Goal: Information Seeking & Learning: Learn about a topic

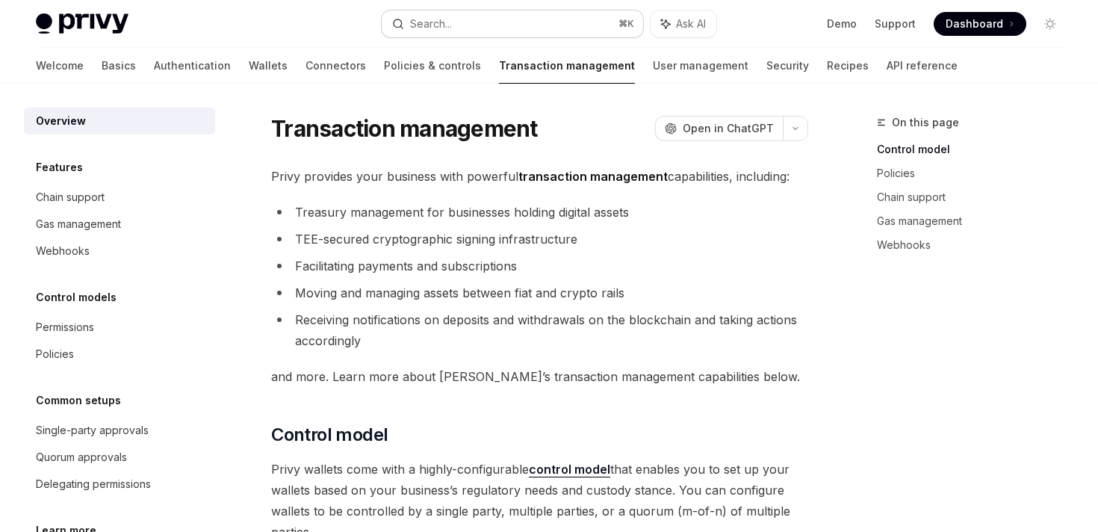
click at [589, 28] on button "Search... ⌘ K" at bounding box center [512, 23] width 261 height 27
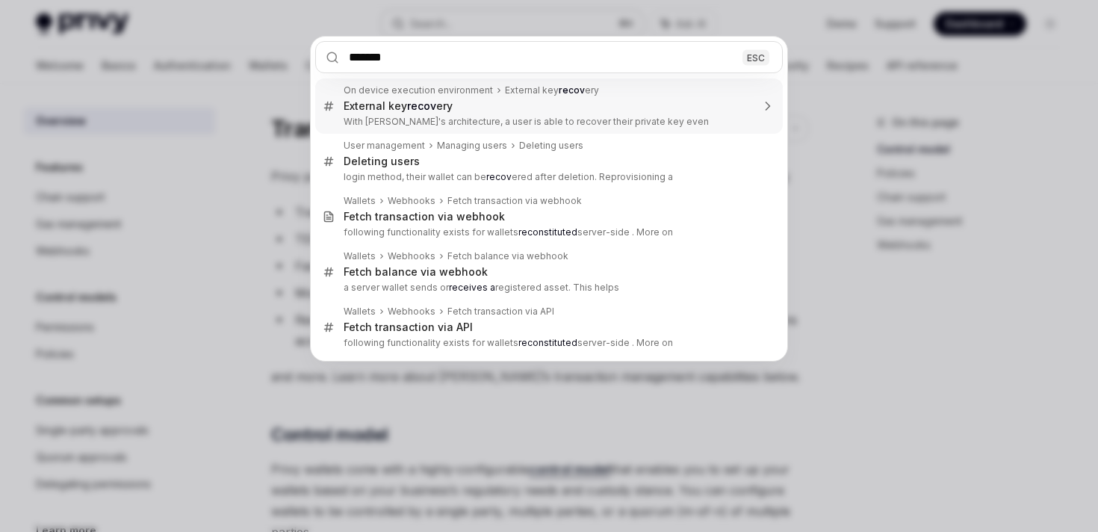
type input "********"
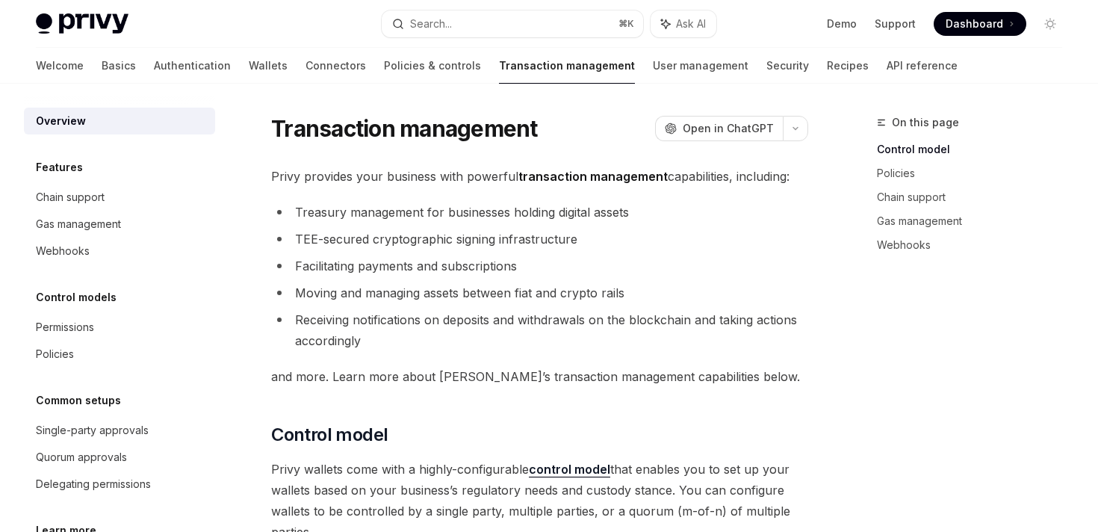
type textarea "*"
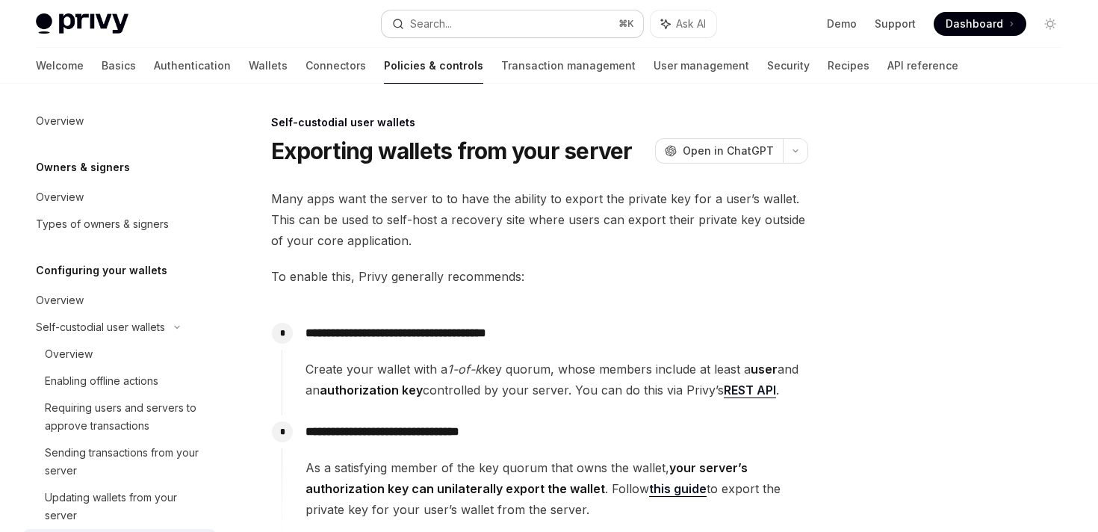
click at [437, 12] on button "Search... ⌘ K" at bounding box center [512, 23] width 261 height 27
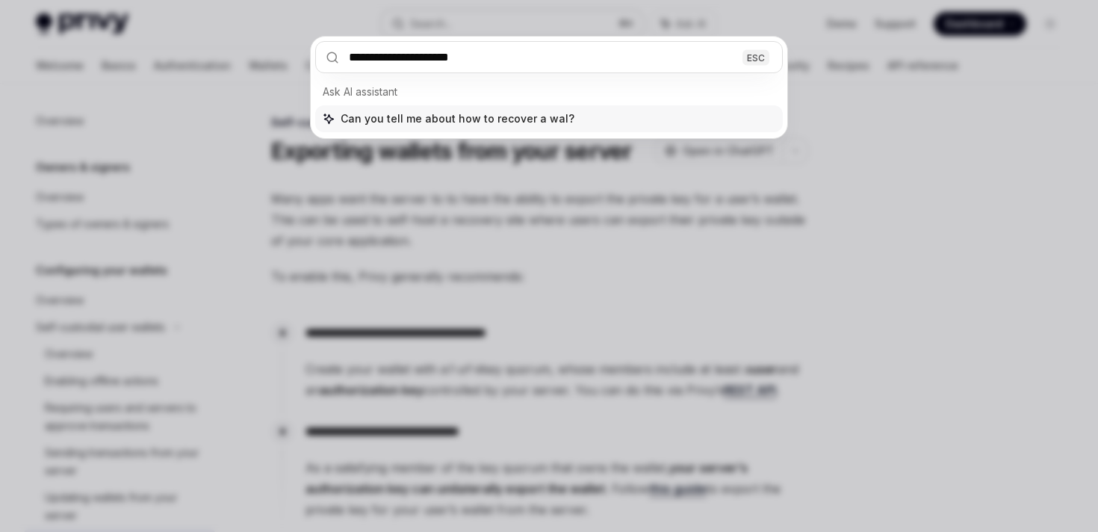
type input "**********"
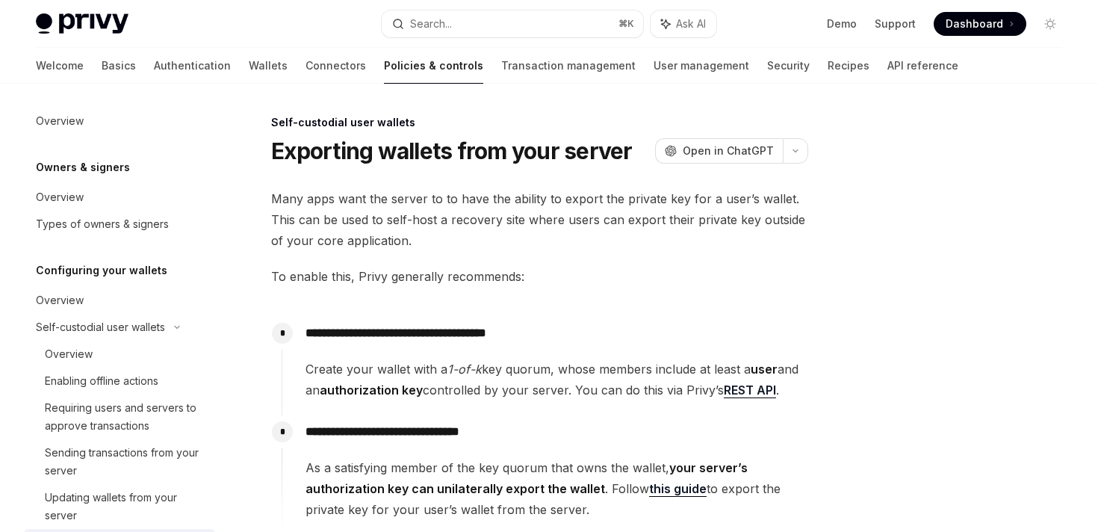
type textarea "*"
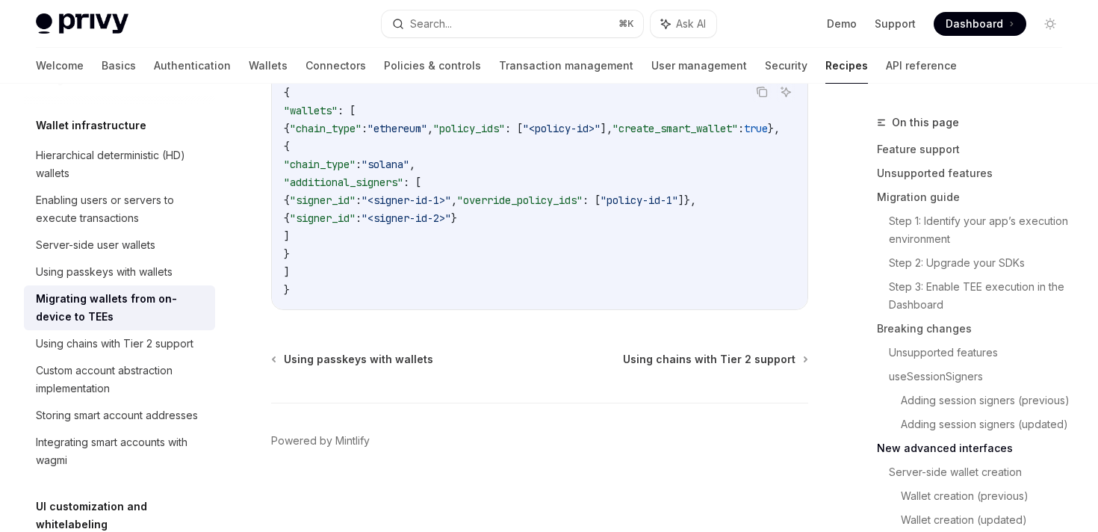
scroll to position [5266, 0]
click at [543, 25] on button "Search... ⌘ K" at bounding box center [512, 23] width 261 height 27
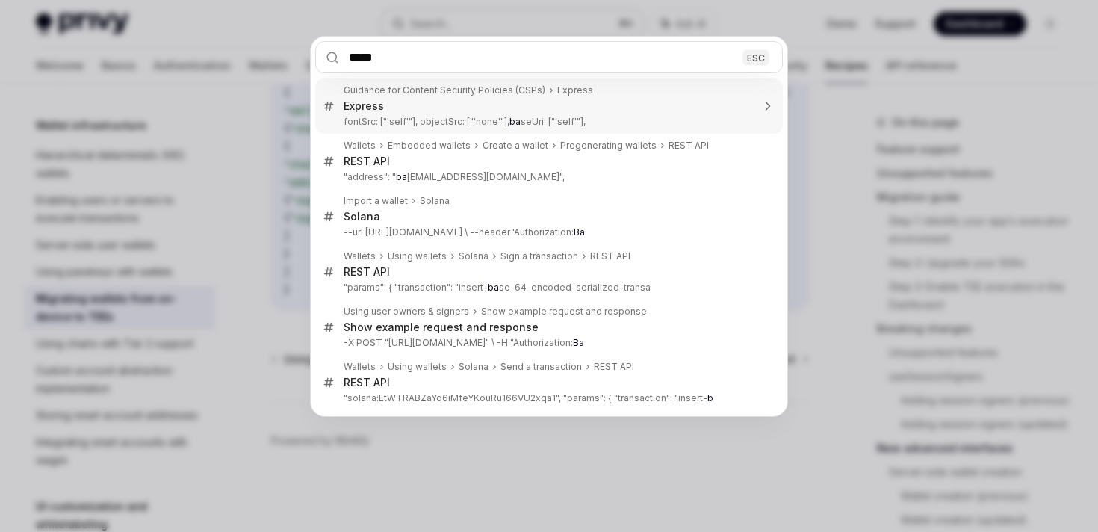
type input "******"
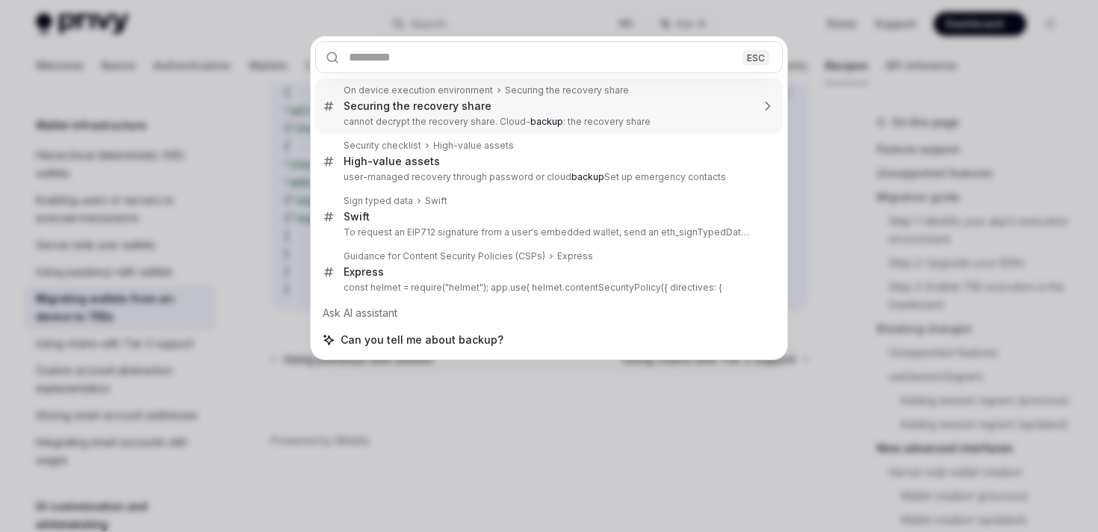
type textarea "*"
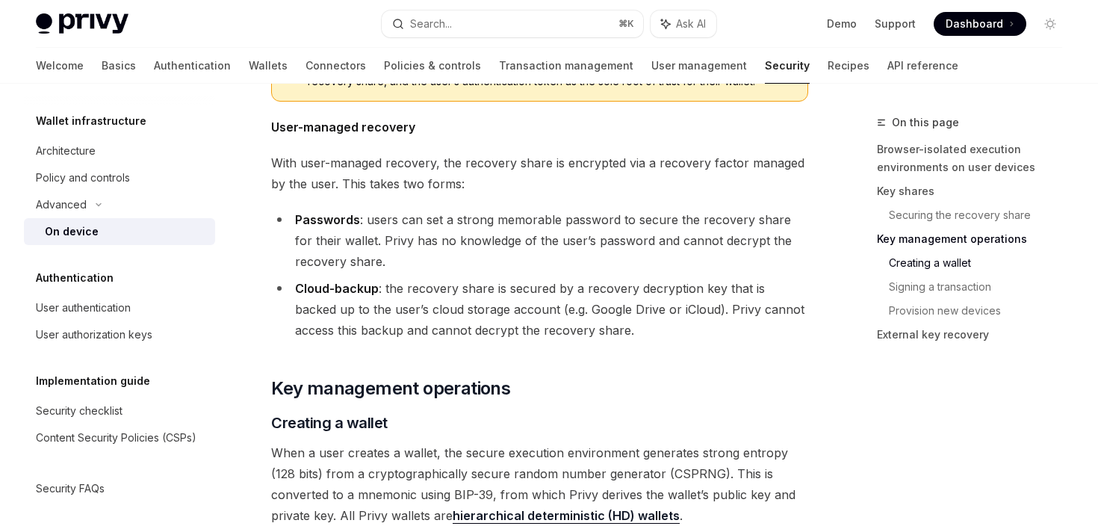
scroll to position [2094, 0]
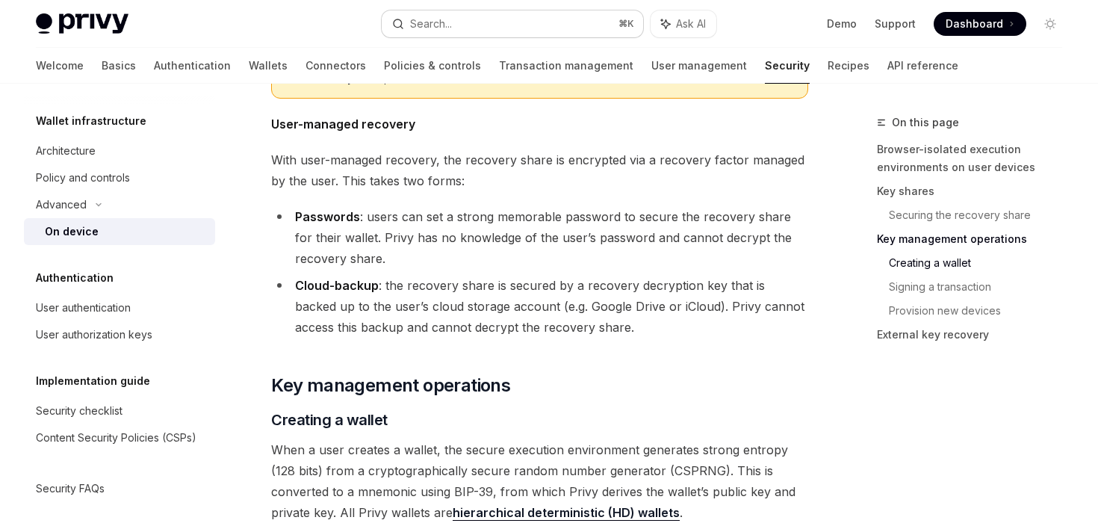
click at [473, 28] on button "Search... ⌘ K" at bounding box center [512, 23] width 261 height 27
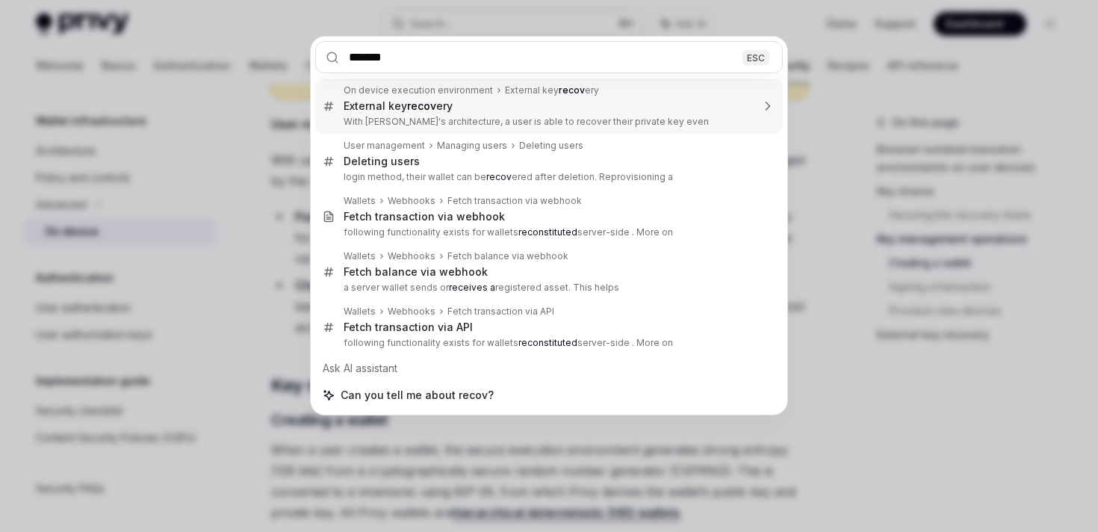
type input "********"
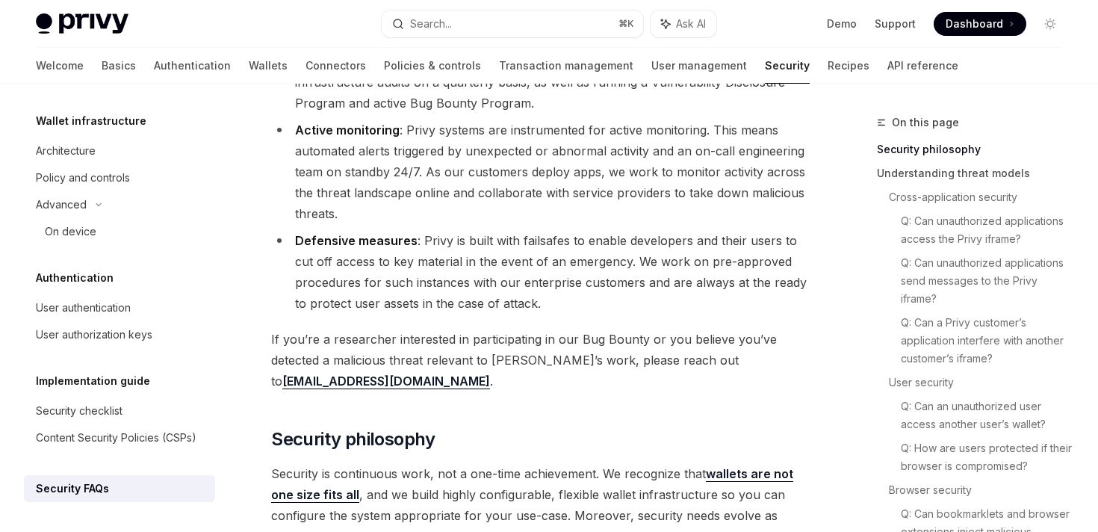
scroll to position [329, 0]
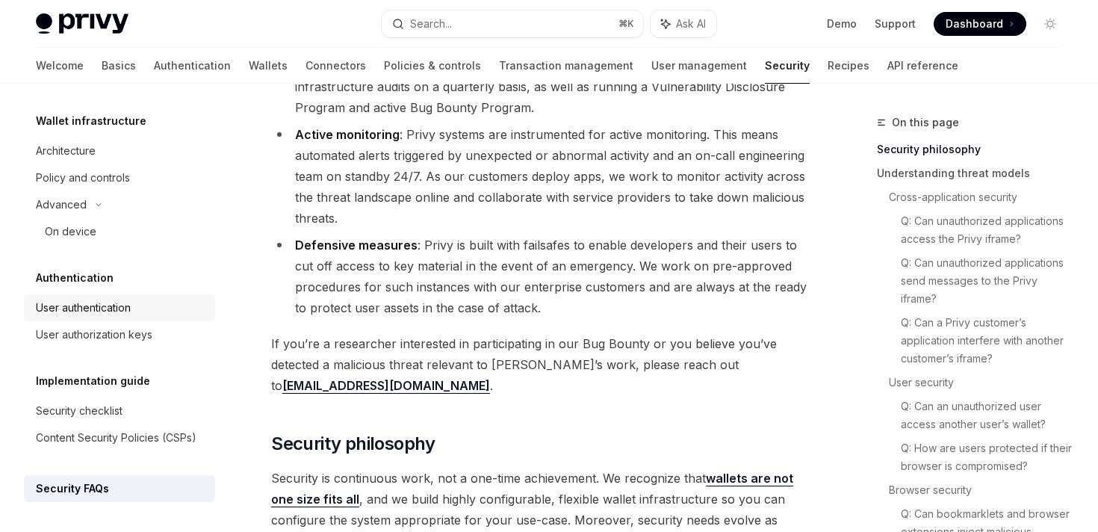
click at [126, 314] on div "User authentication" at bounding box center [83, 308] width 95 height 18
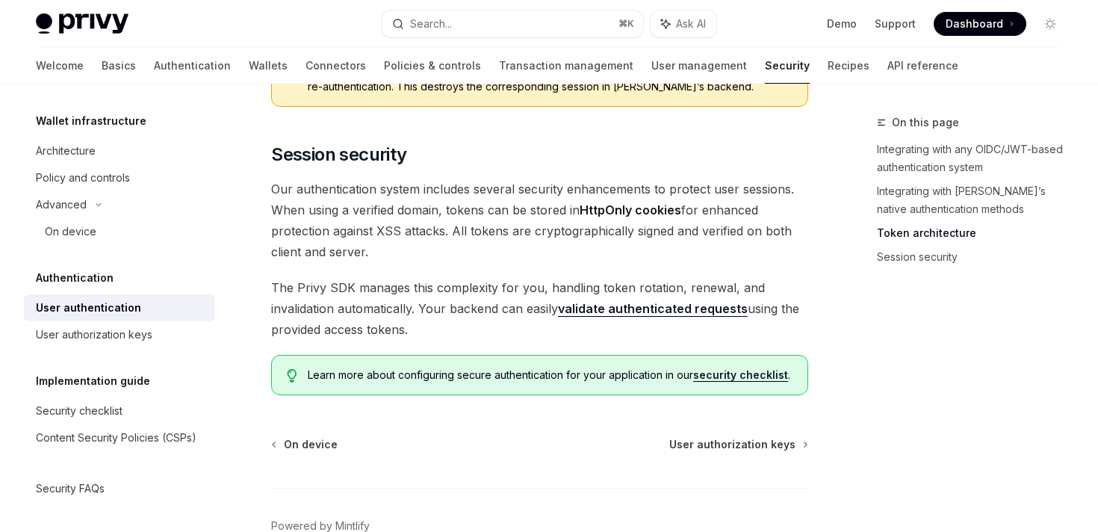
scroll to position [1321, 0]
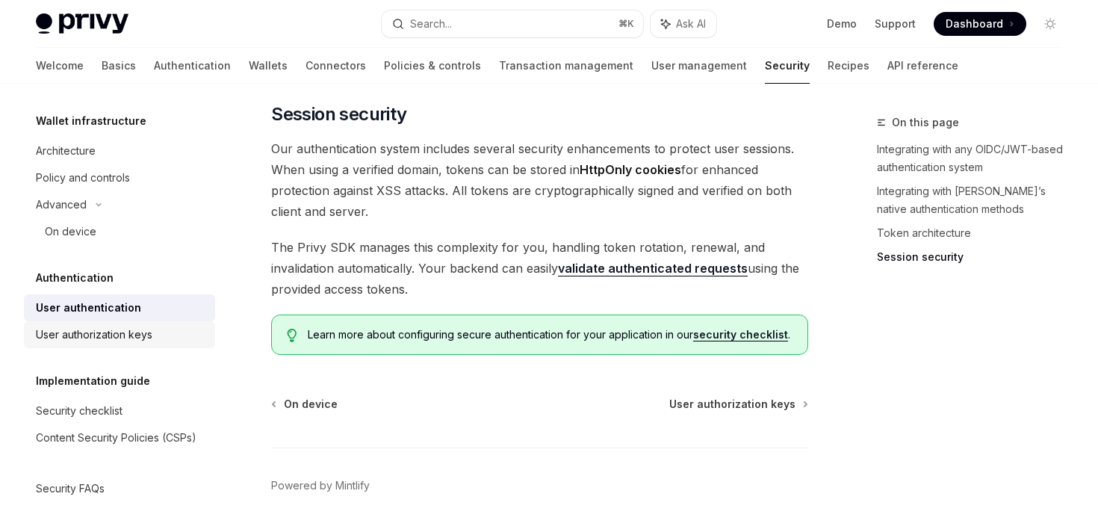
click at [161, 332] on div "User authorization keys" at bounding box center [121, 335] width 170 height 18
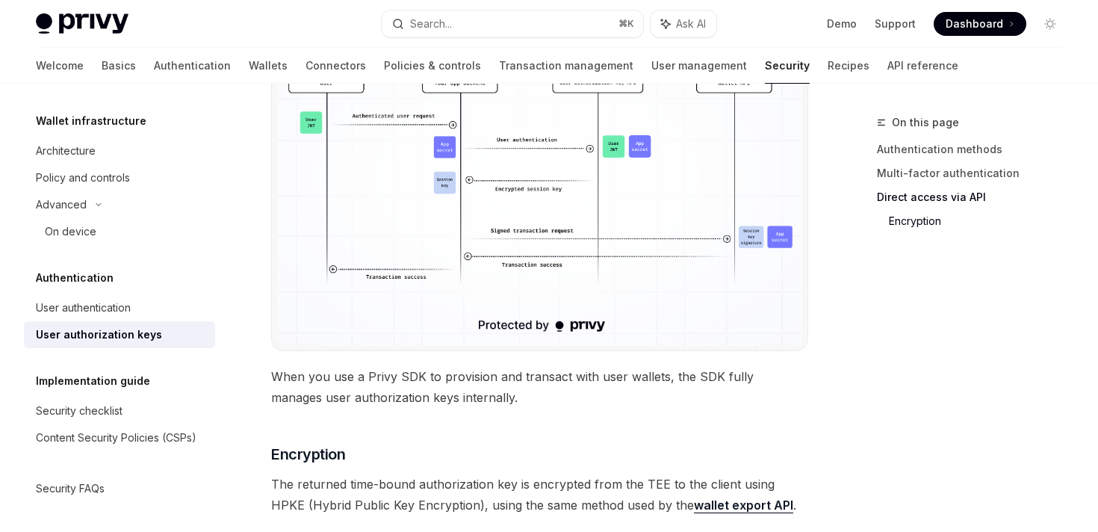
scroll to position [1436, 0]
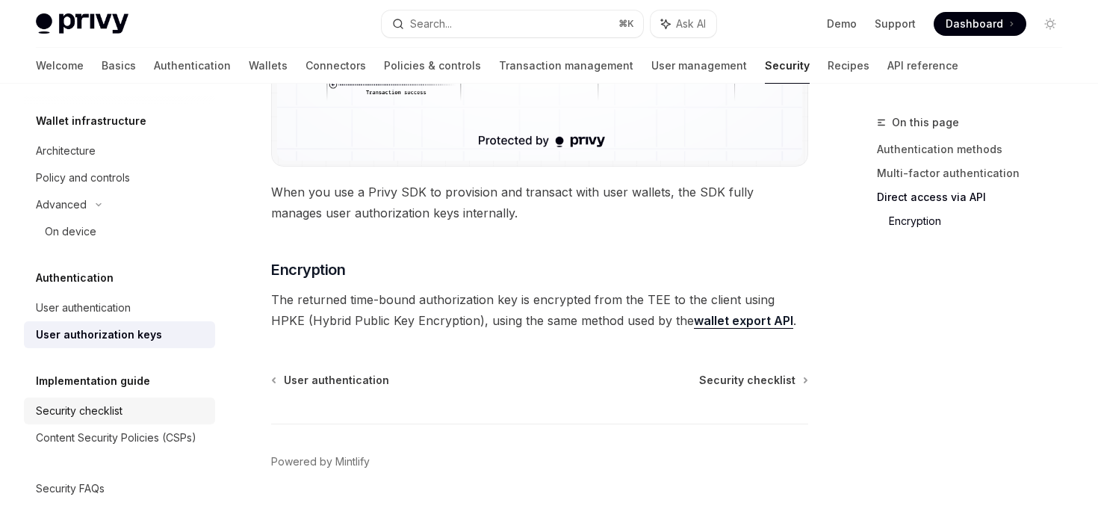
click at [134, 403] on div "Security checklist" at bounding box center [121, 411] width 170 height 18
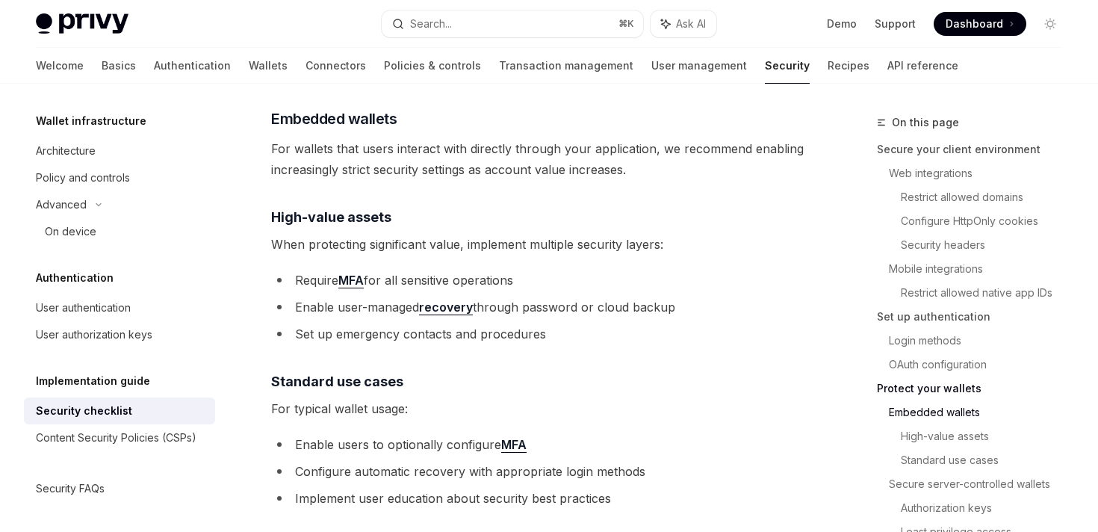
scroll to position [1968, 0]
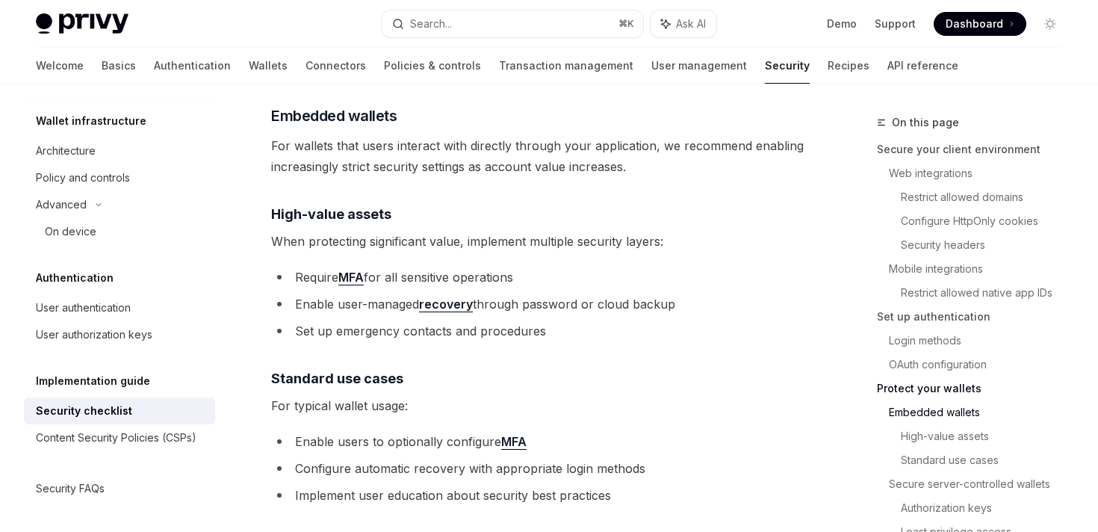
click at [431, 297] on link "recovery" at bounding box center [446, 305] width 54 height 16
type textarea "*"
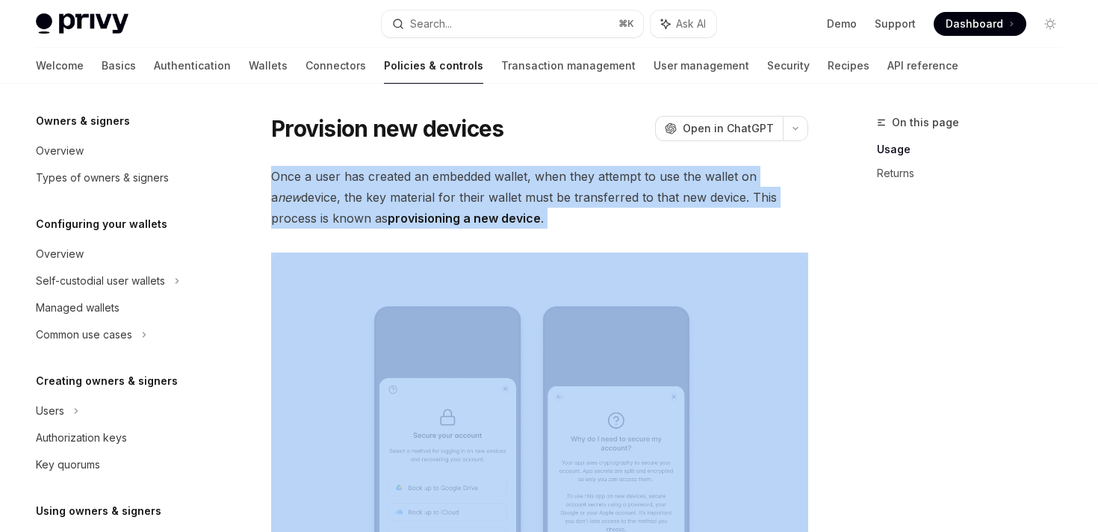
drag, startPoint x: 264, startPoint y: 173, endPoint x: 620, endPoint y: 248, distance: 363.3
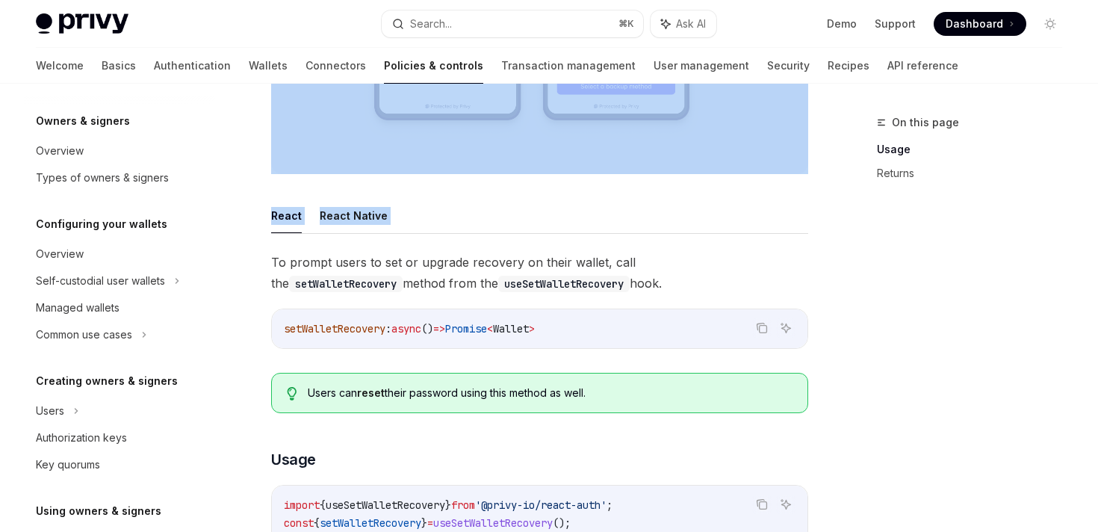
scroll to position [461, 0]
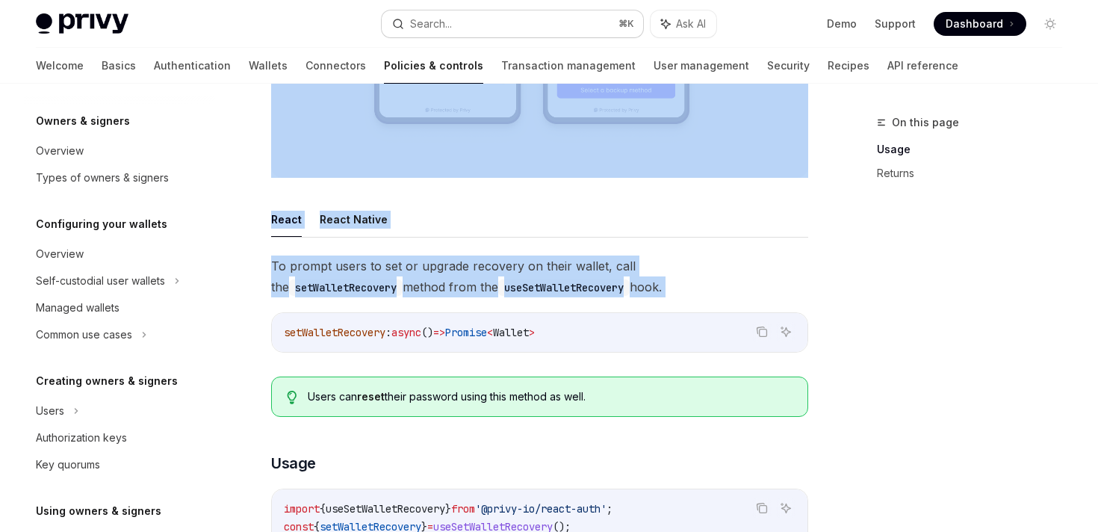
copy div "Once a user has created an embedded wallet, when they attempt to use the wallet…"
